Goal: Answer question/provide support: Answer question/provide support

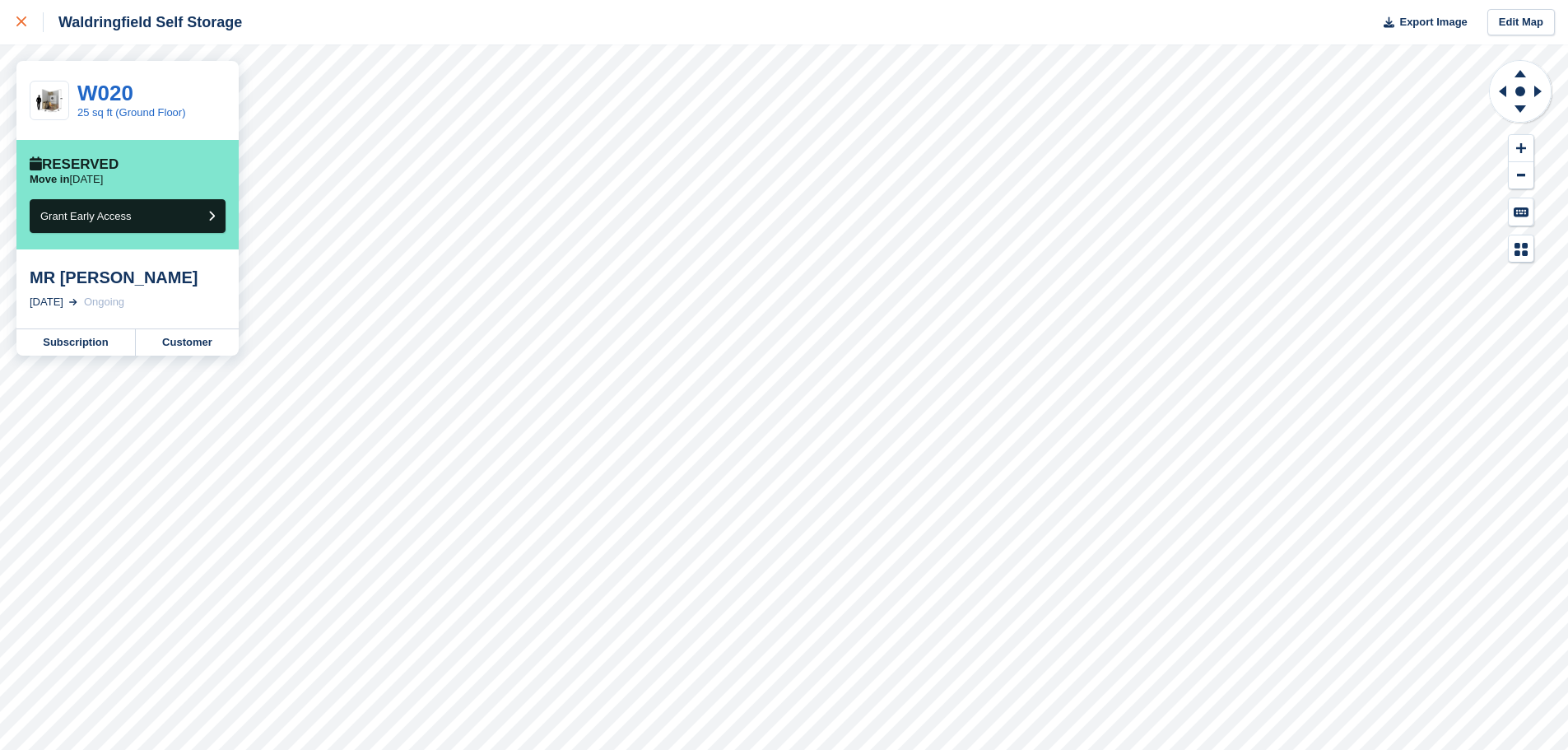
click at [24, 28] on div at bounding box center [30, 22] width 27 height 19
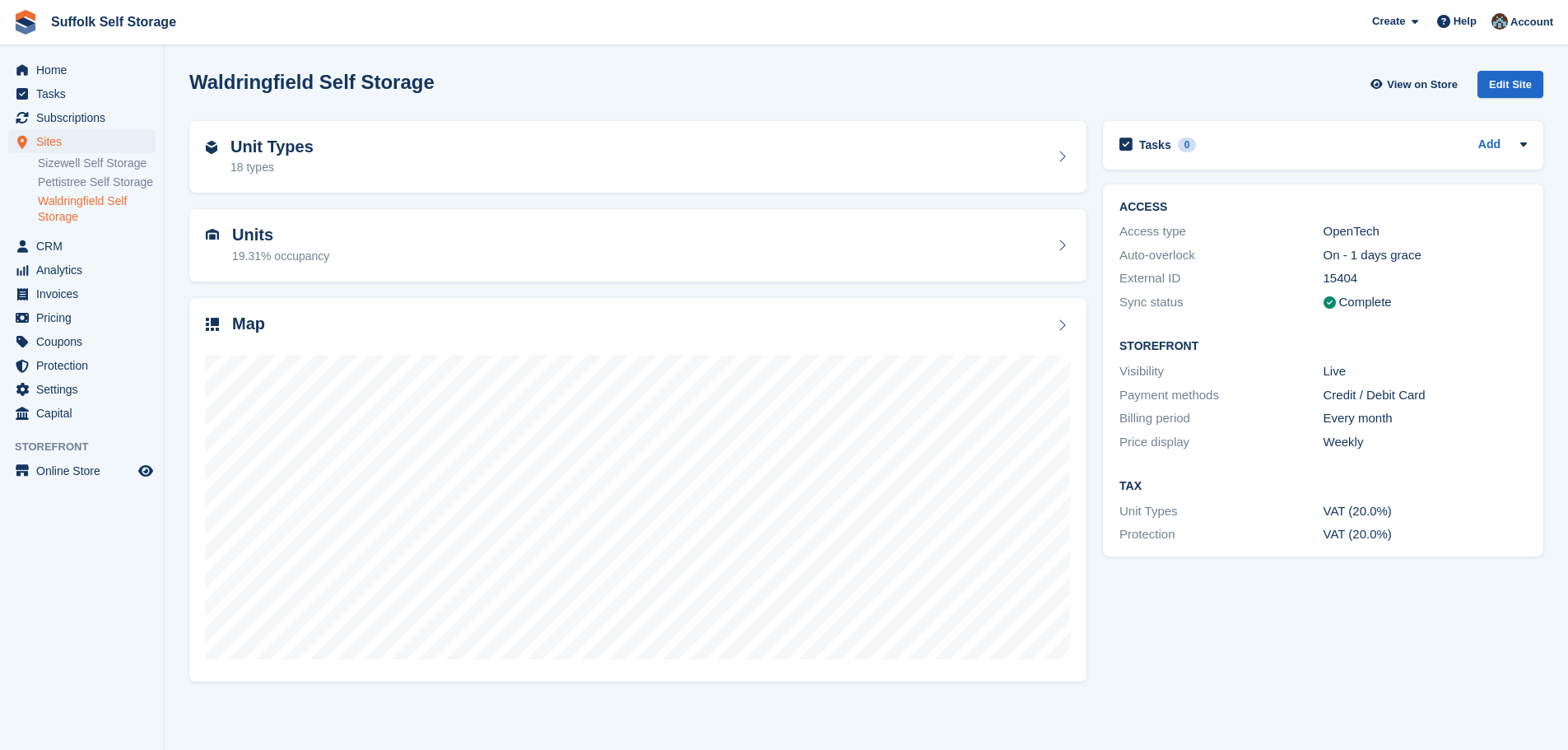
click at [84, 153] on ul "Sizewell Self Storage Pettistree Self Storage Waldringfield Self Storage" at bounding box center [101, 189] width 126 height 73
click at [86, 167] on link "Sizewell Self Storage" at bounding box center [96, 163] width 118 height 16
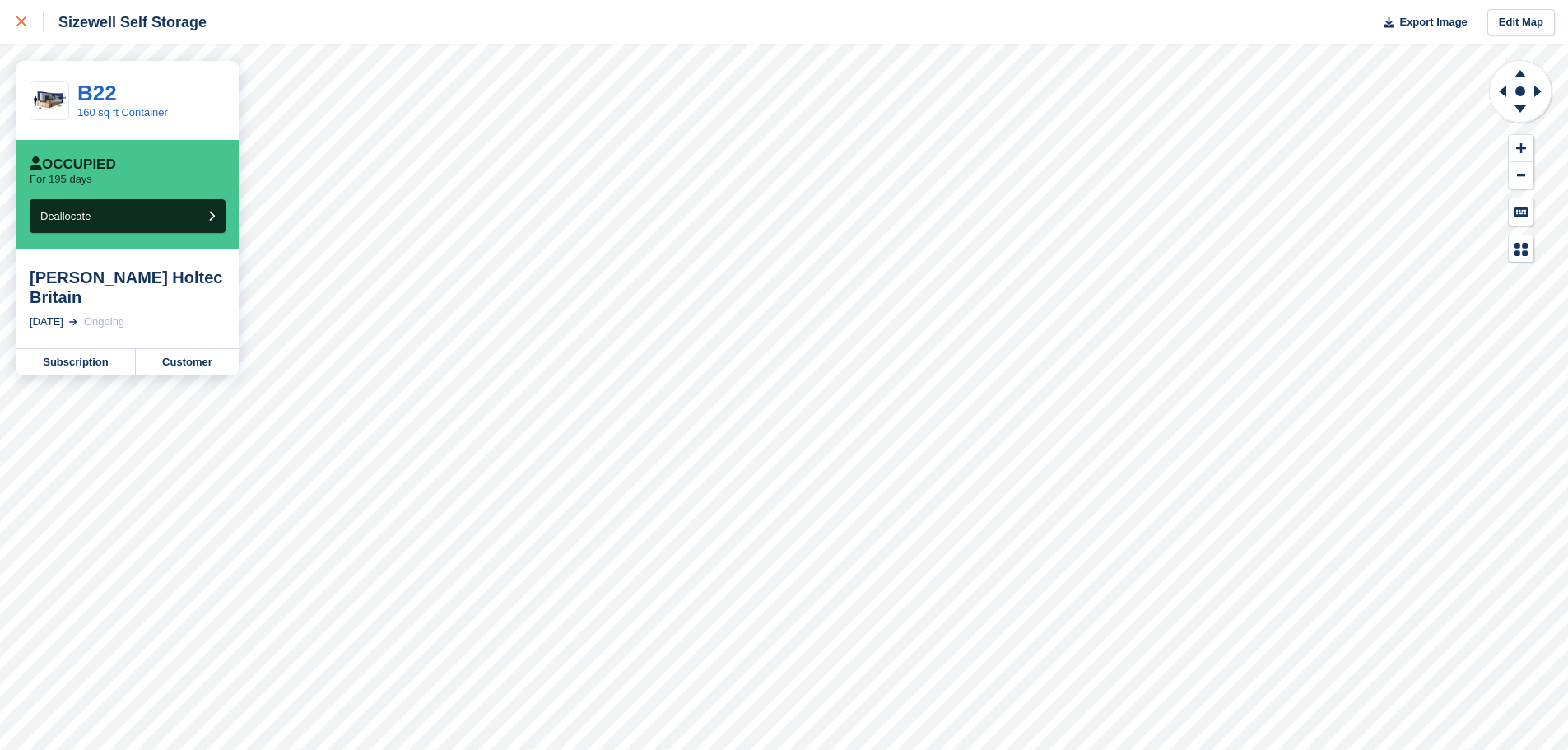
click at [18, 17] on icon at bounding box center [21, 21] width 10 height 10
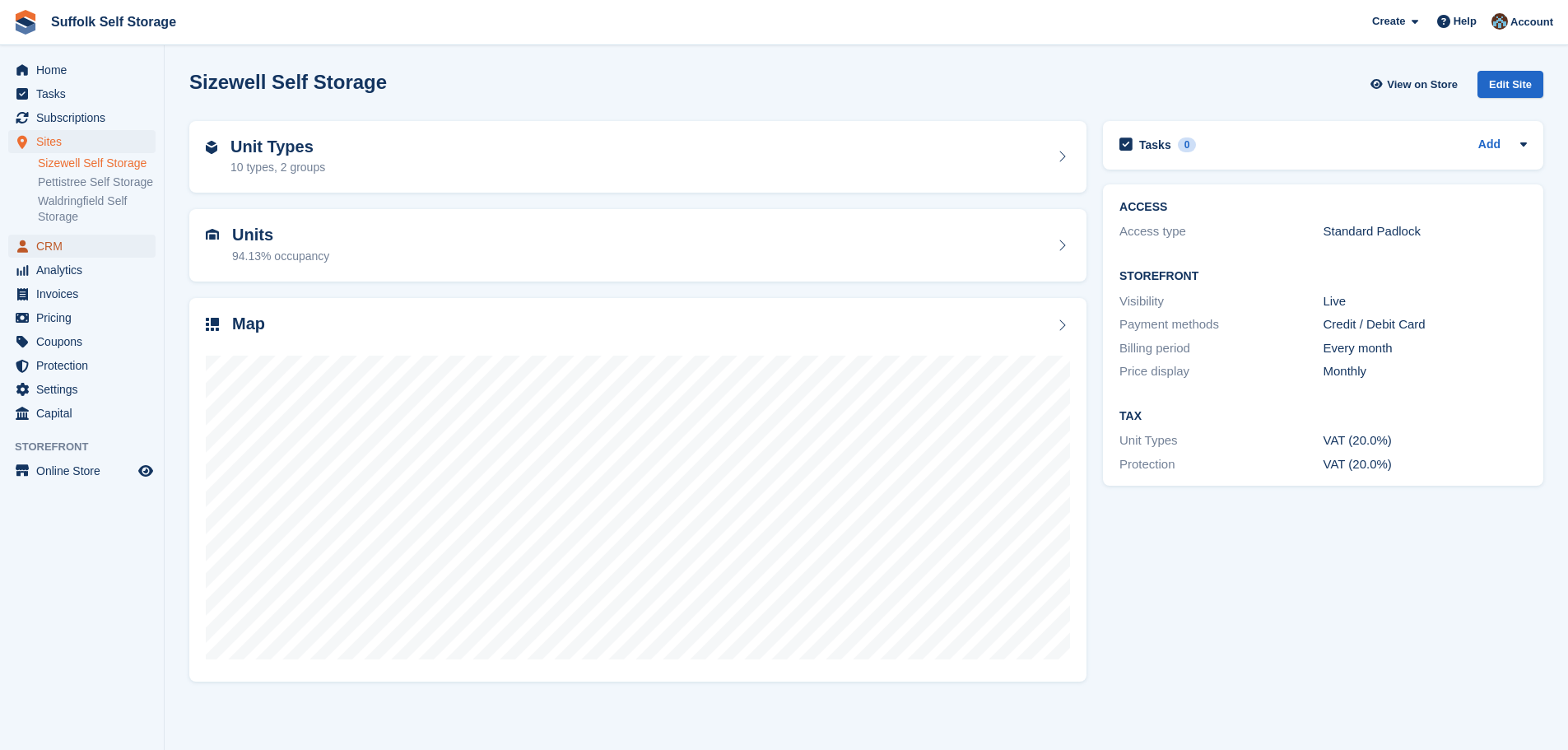
click at [54, 244] on span "CRM" at bounding box center [86, 246] width 99 height 23
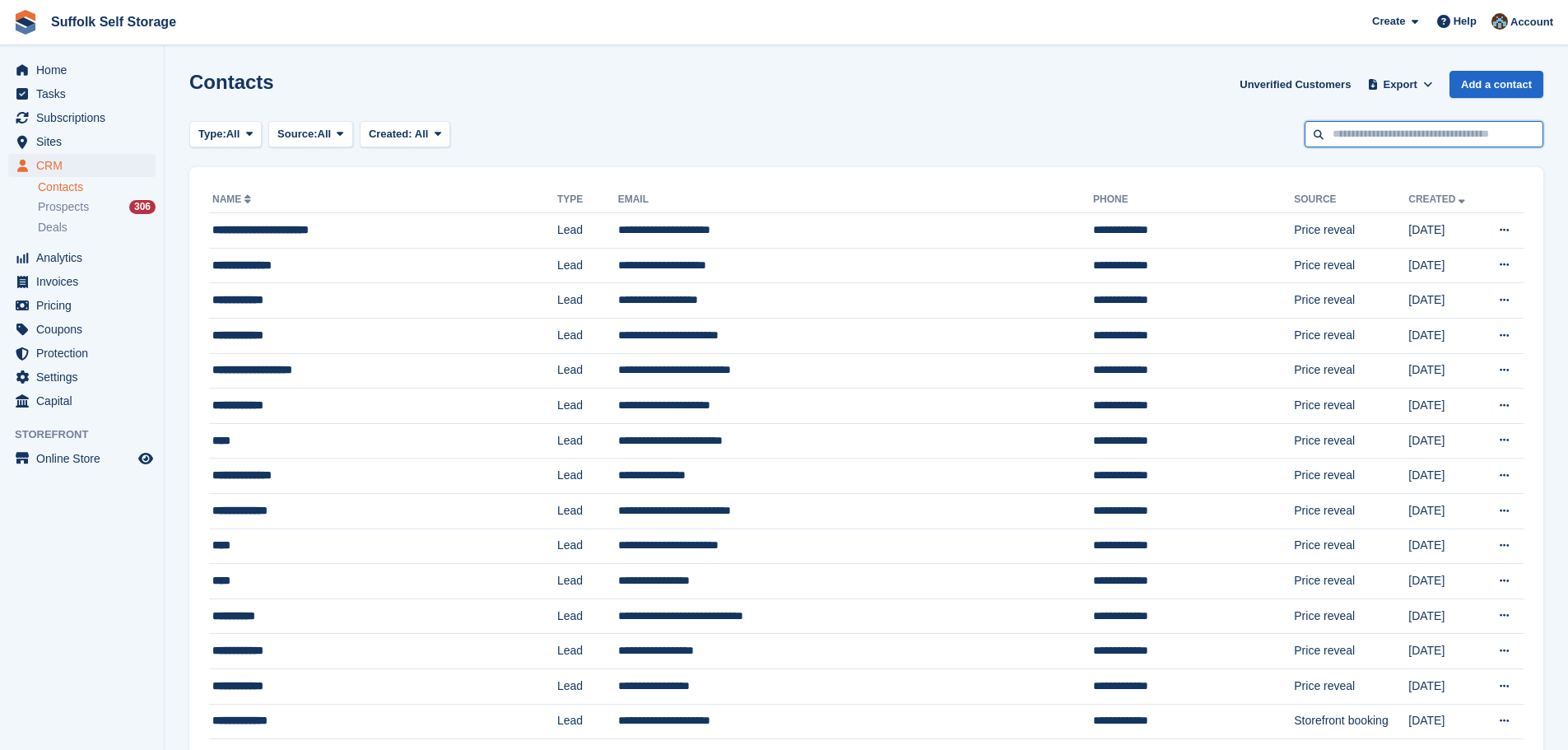
click at [1375, 133] on input "text" at bounding box center [1424, 135] width 239 height 27
type input "****"
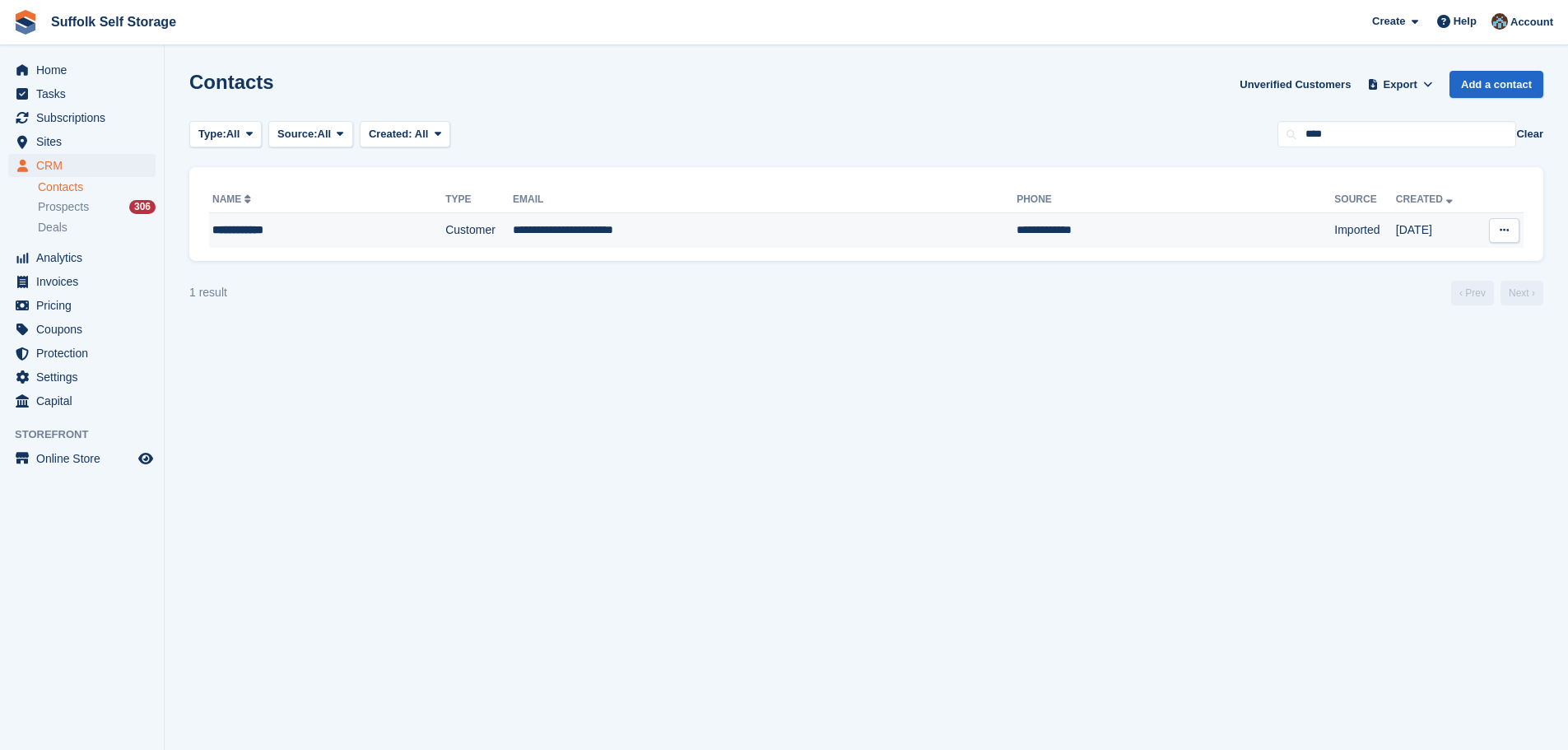
click at [1017, 230] on td "**********" at bounding box center [1175, 230] width 318 height 35
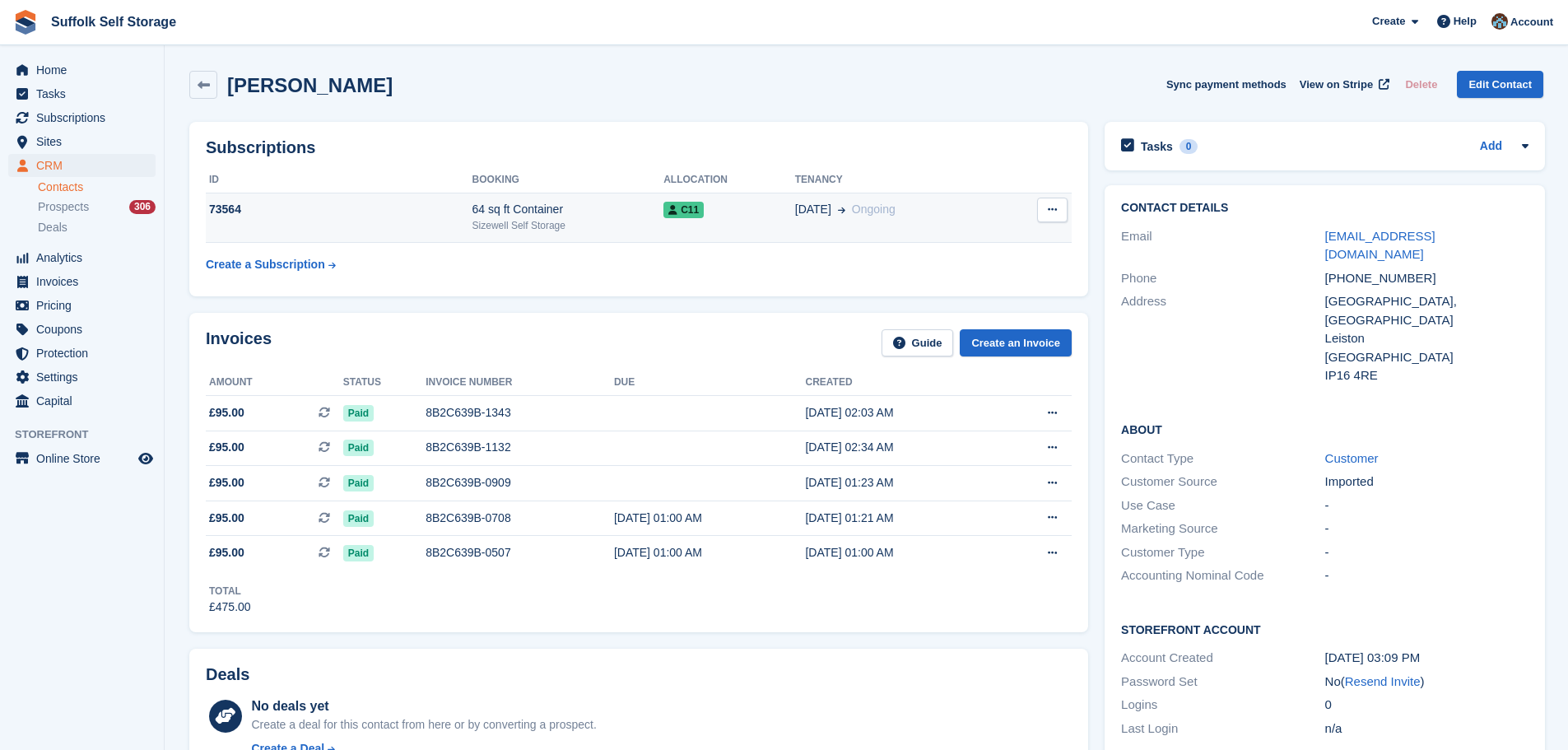
click at [1055, 207] on icon at bounding box center [1052, 209] width 9 height 11
click at [1051, 207] on icon at bounding box center [1052, 209] width 9 height 11
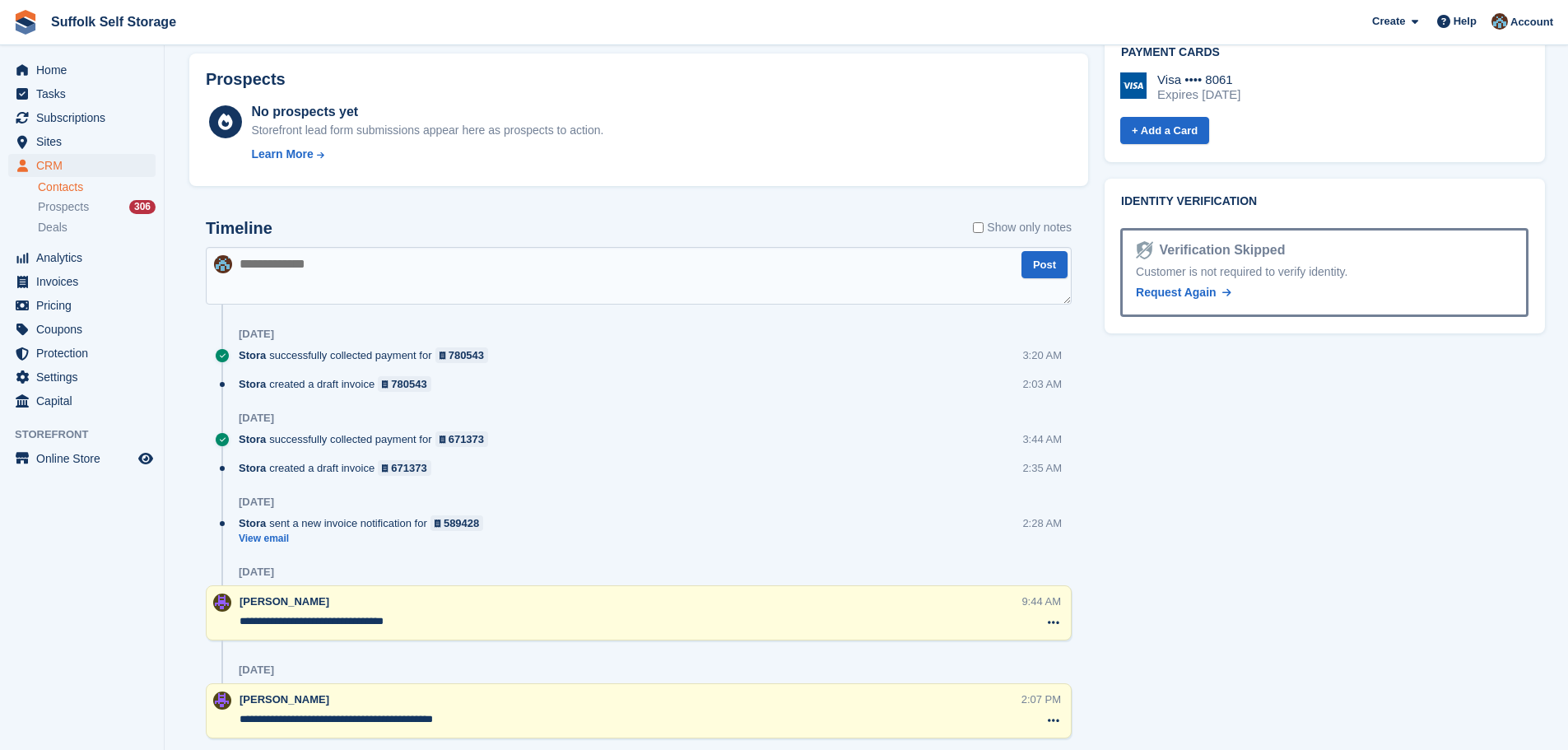
scroll to position [791, 0]
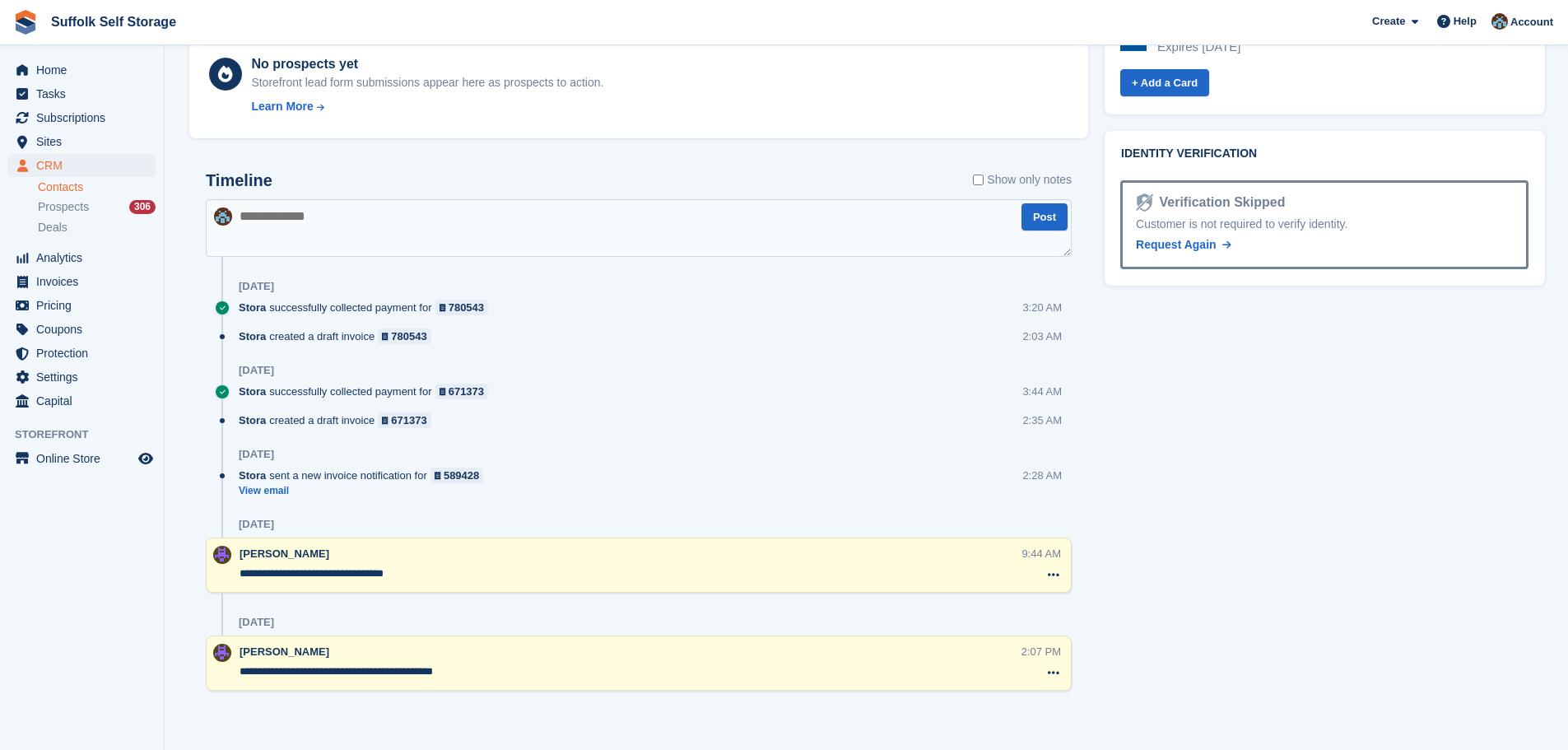
click at [428, 223] on textarea at bounding box center [639, 227] width 866 height 57
type textarea "**********"
click at [1046, 215] on button "Post" at bounding box center [1044, 217] width 46 height 27
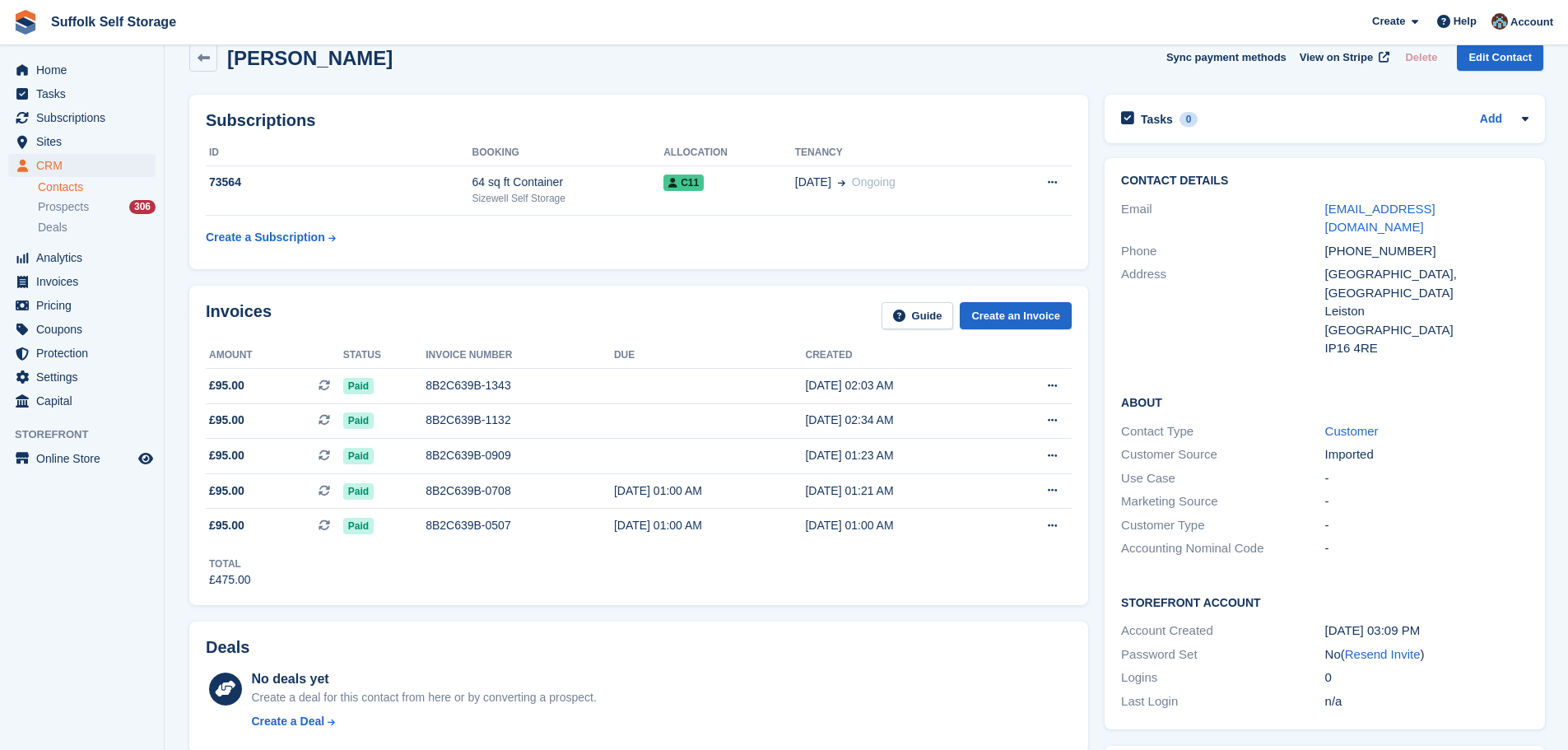
scroll to position [0, 0]
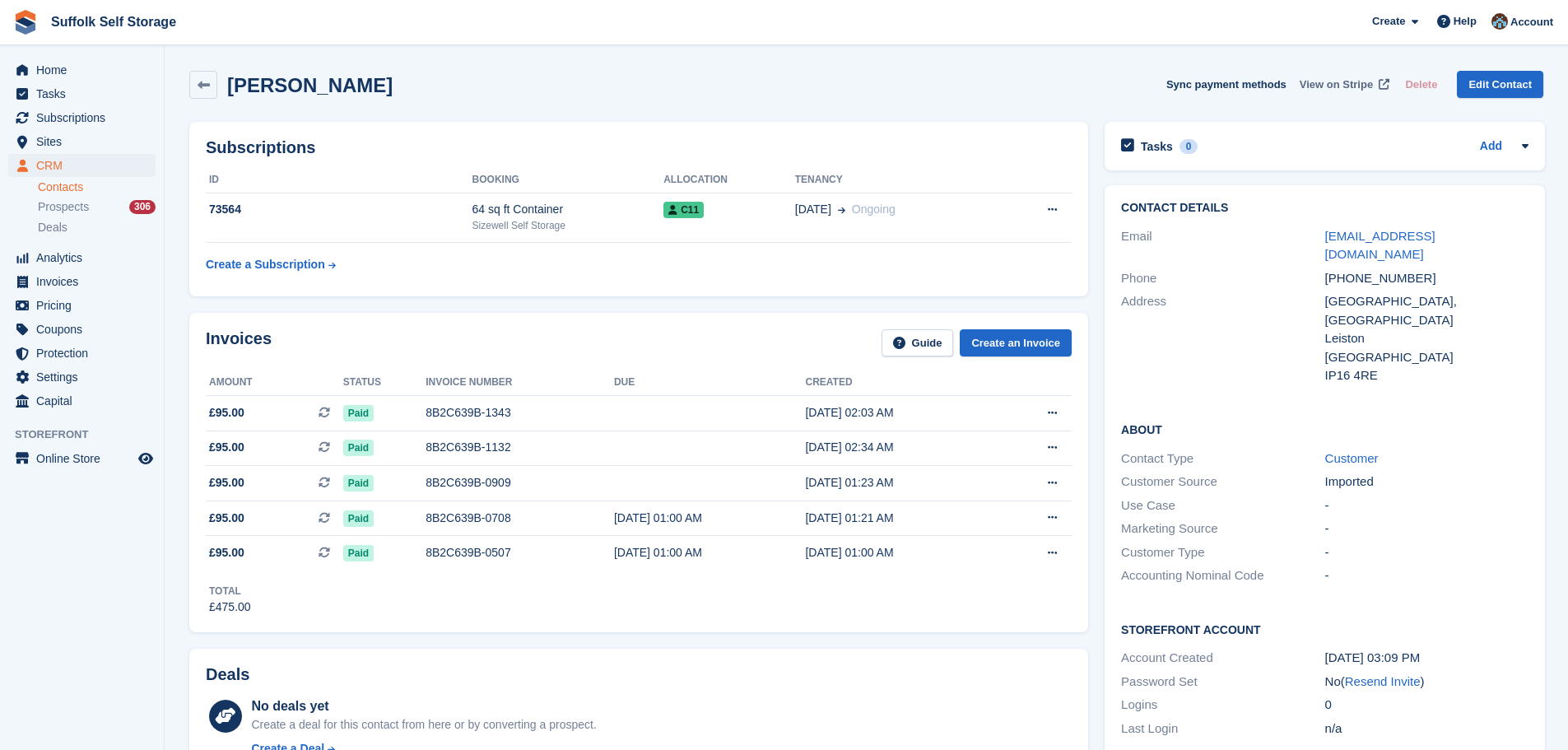
click at [1348, 85] on span "View on Stripe" at bounding box center [1336, 85] width 73 height 17
